Goal: Task Accomplishment & Management: Use online tool/utility

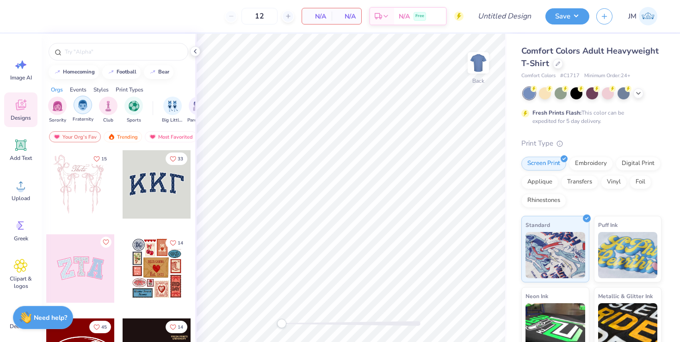
click at [78, 110] on img "filter for Fraternity" at bounding box center [83, 105] width 10 height 11
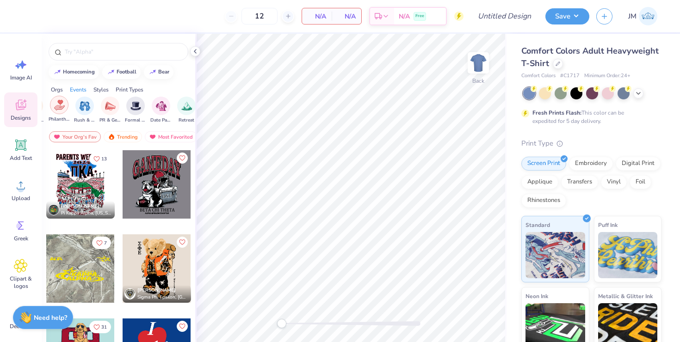
scroll to position [0, 190]
click at [131, 100] on img "filter for Formal & Semi" at bounding box center [135, 105] width 11 height 11
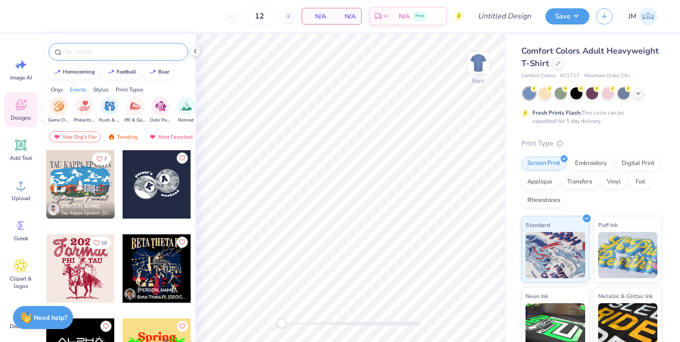
click at [86, 55] on input "text" at bounding box center [123, 51] width 118 height 9
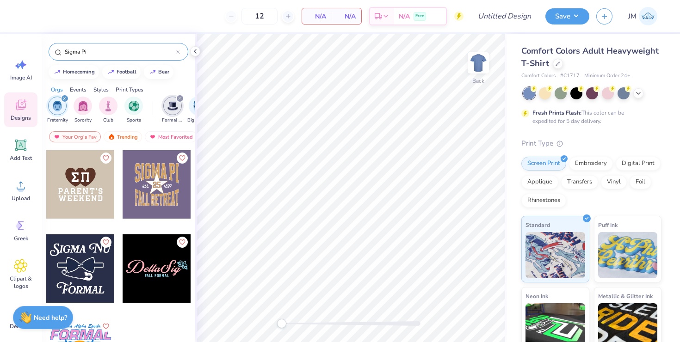
type input "Sigma Pi"
click at [151, 194] on div at bounding box center [157, 184] width 68 height 68
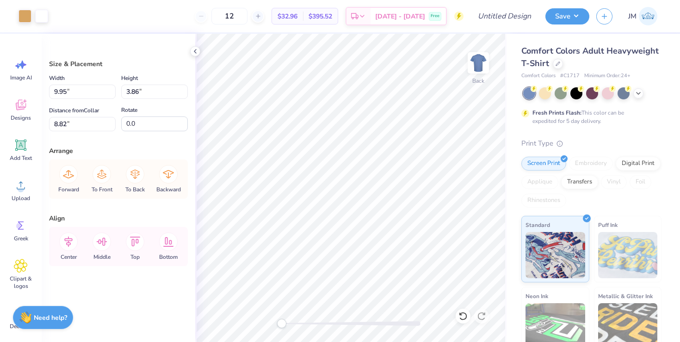
type input "8.64"
drag, startPoint x: 282, startPoint y: 324, endPoint x: 336, endPoint y: 324, distance: 54.6
click at [336, 324] on div "Accessibility label" at bounding box center [336, 323] width 9 height 9
click at [320, 33] on div "Art colors 12 $32.96 Per Item $395.52 Total Est. Delivery [DATE] - [DATE] Free …" at bounding box center [340, 171] width 680 height 342
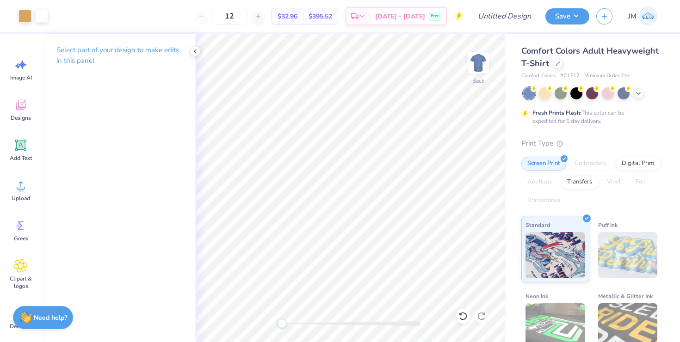
drag, startPoint x: 334, startPoint y: 325, endPoint x: 279, endPoint y: 324, distance: 55.0
click at [279, 324] on div "Accessibility label" at bounding box center [281, 323] width 9 height 9
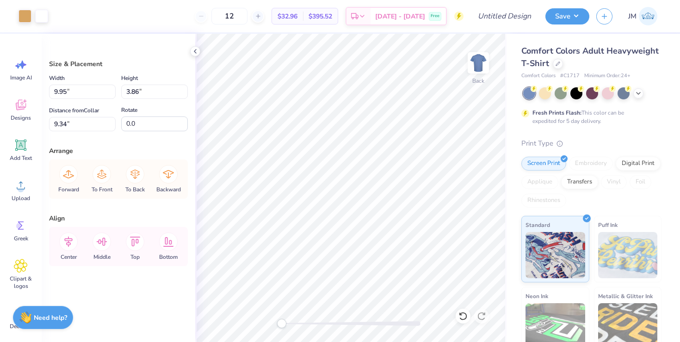
type input "9.33"
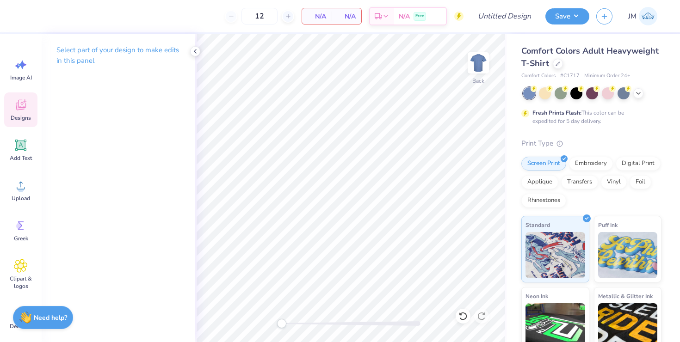
click at [24, 122] on div "Designs" at bounding box center [20, 109] width 33 height 35
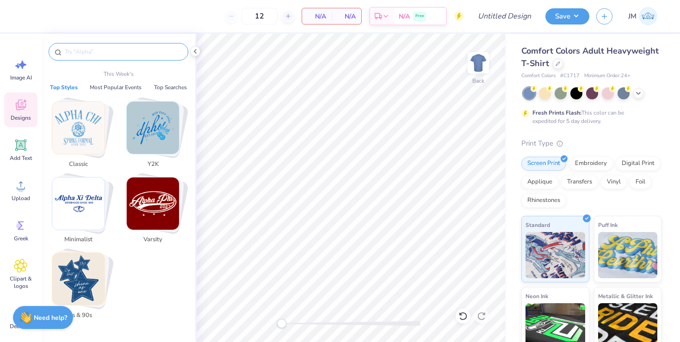
click at [85, 55] on input "text" at bounding box center [123, 51] width 118 height 9
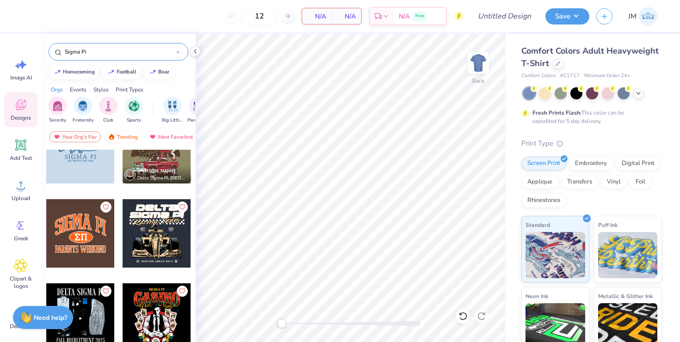
scroll to position [120, 0]
type input "Sigma Pi"
click at [96, 225] on div at bounding box center [148, 233] width 205 height 68
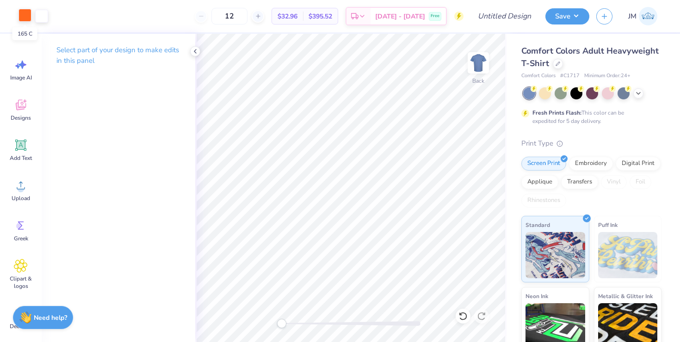
click at [20, 17] on div at bounding box center [24, 15] width 13 height 13
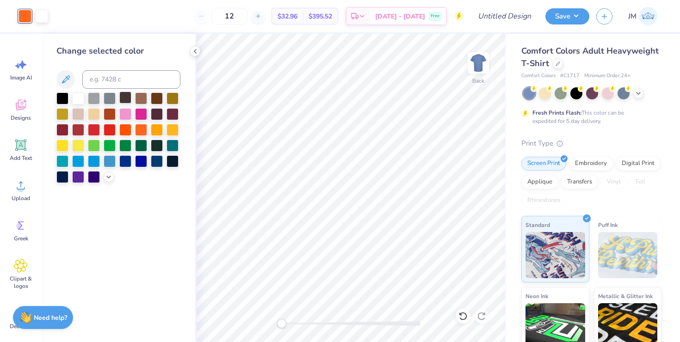
click at [124, 97] on div at bounding box center [125, 98] width 12 height 12
click at [125, 145] on div at bounding box center [125, 145] width 12 height 12
click at [140, 161] on div at bounding box center [141, 160] width 12 height 12
click at [19, 103] on icon at bounding box center [21, 105] width 14 height 14
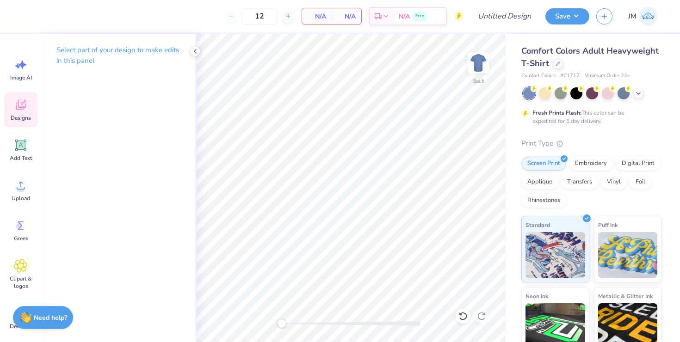
click at [36, 110] on div "Designs" at bounding box center [20, 109] width 33 height 35
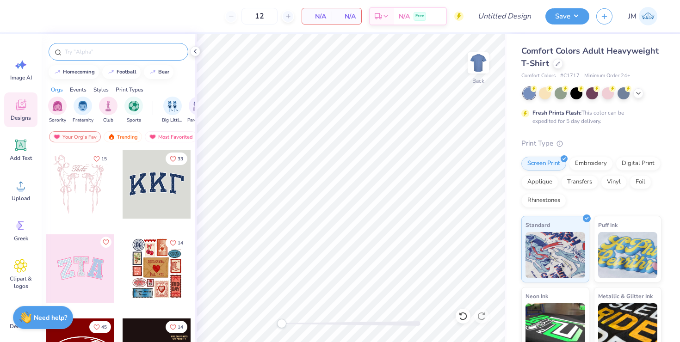
click at [68, 49] on input "text" at bounding box center [123, 51] width 118 height 9
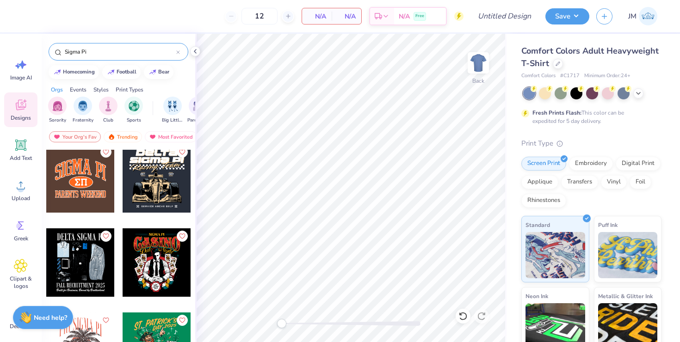
scroll to position [178, 0]
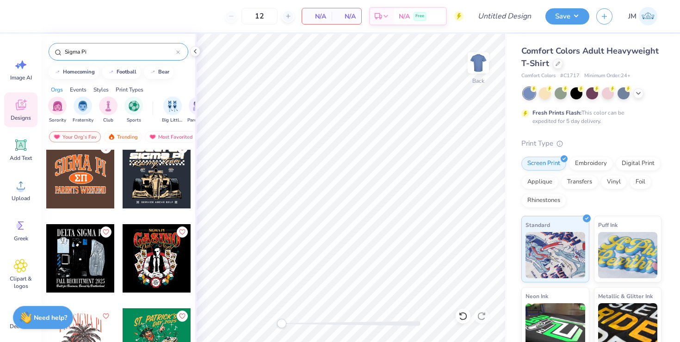
type input "Sigma Pi"
click at [152, 181] on div at bounding box center [157, 174] width 68 height 68
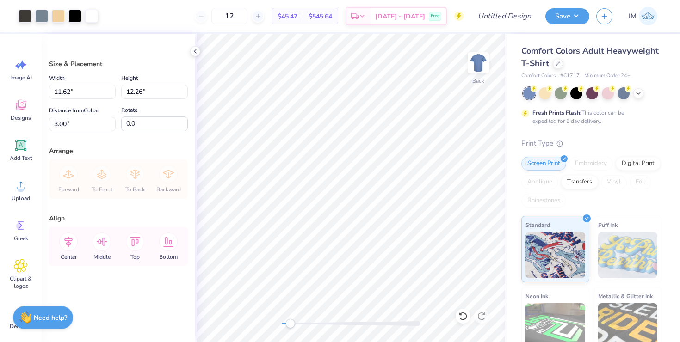
drag, startPoint x: 283, startPoint y: 319, endPoint x: 290, endPoint y: 320, distance: 7.9
click at [290, 320] on div "Accessibility label" at bounding box center [289, 323] width 9 height 9
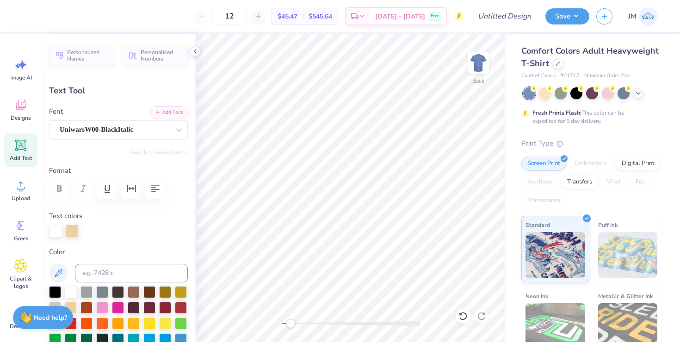
type textarea "E"
type textarea "Formal"
type input "0.0"
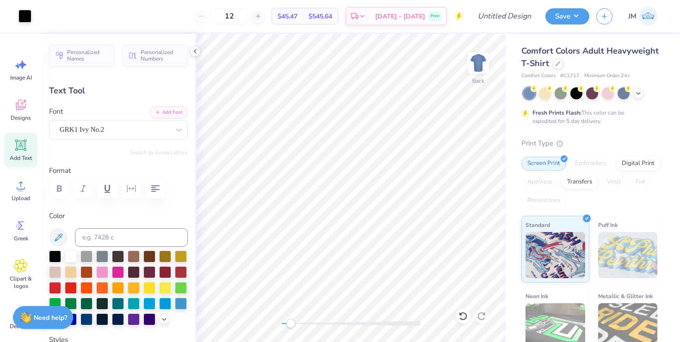
type input "2.12"
type input "0.33"
type input "13.12"
type textarea "S"
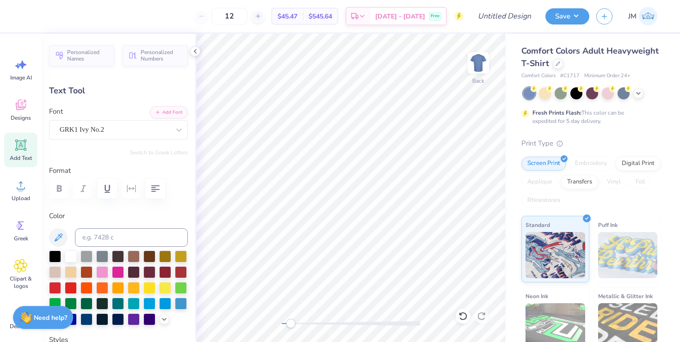
type textarea "SP"
type input "0.34"
type input "13.14"
type textarea "SP"
type input "1.14"
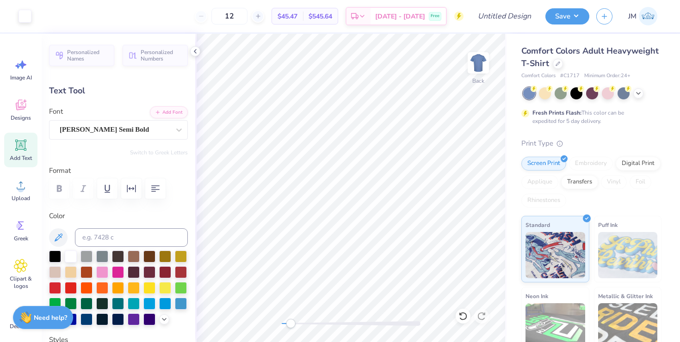
type input "0.36"
type input "8.04"
type textarea "1897"
drag, startPoint x: 291, startPoint y: 325, endPoint x: 283, endPoint y: 324, distance: 8.4
click at [283, 324] on div "Accessibility label" at bounding box center [282, 323] width 9 height 9
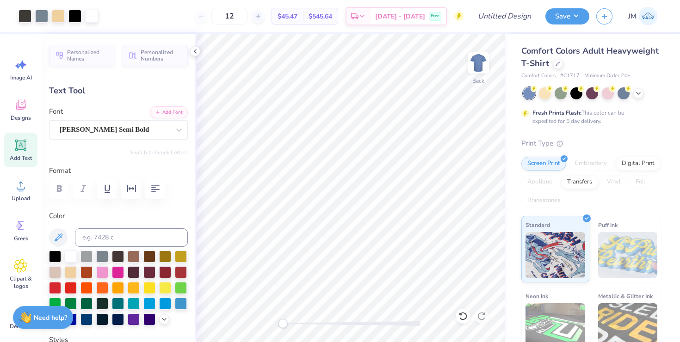
click at [677, 197] on div "Comfort Colors Adult Heavyweight T-Shirt Comfort Colors # C1717 Minimum Order: …" at bounding box center [592, 229] width 173 height 391
